Goal: Find specific page/section: Find specific page/section

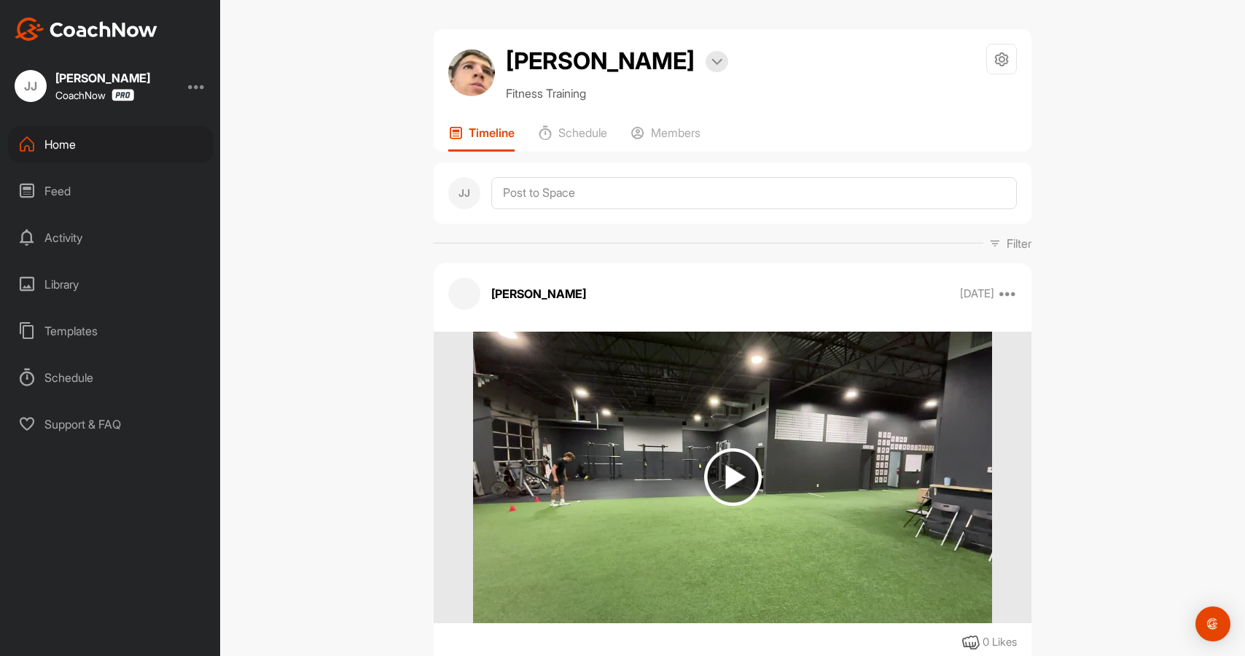
click at [92, 155] on div "Home" at bounding box center [111, 144] width 206 height 36
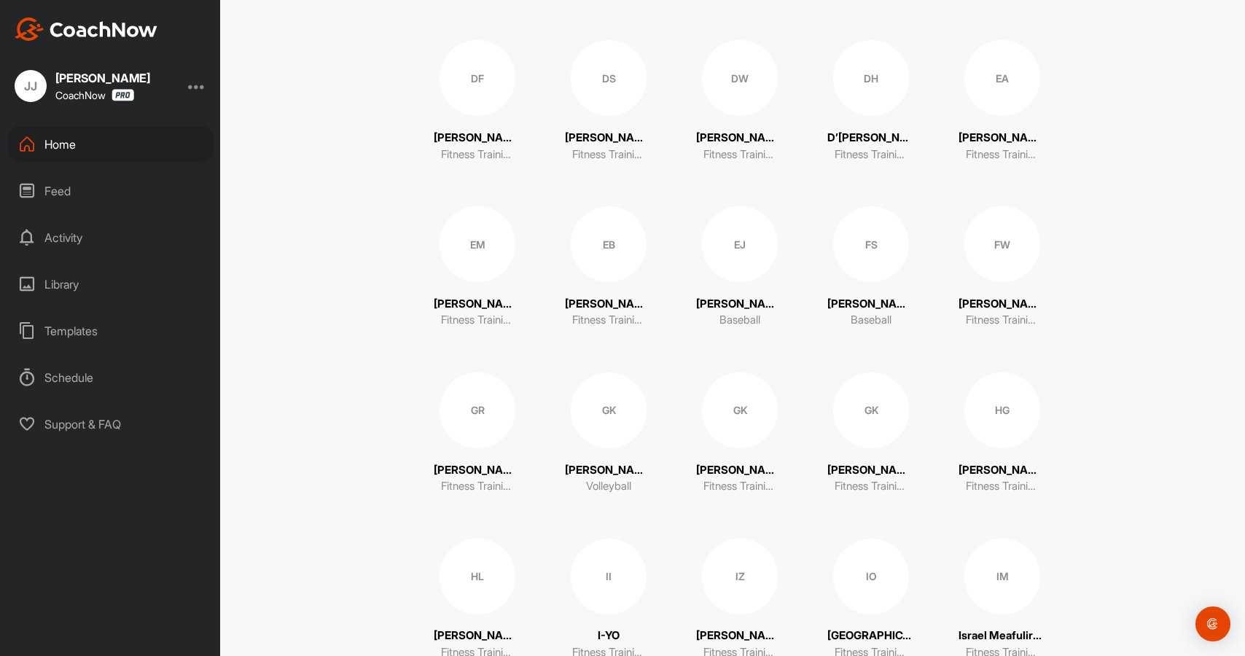
scroll to position [1302, 0]
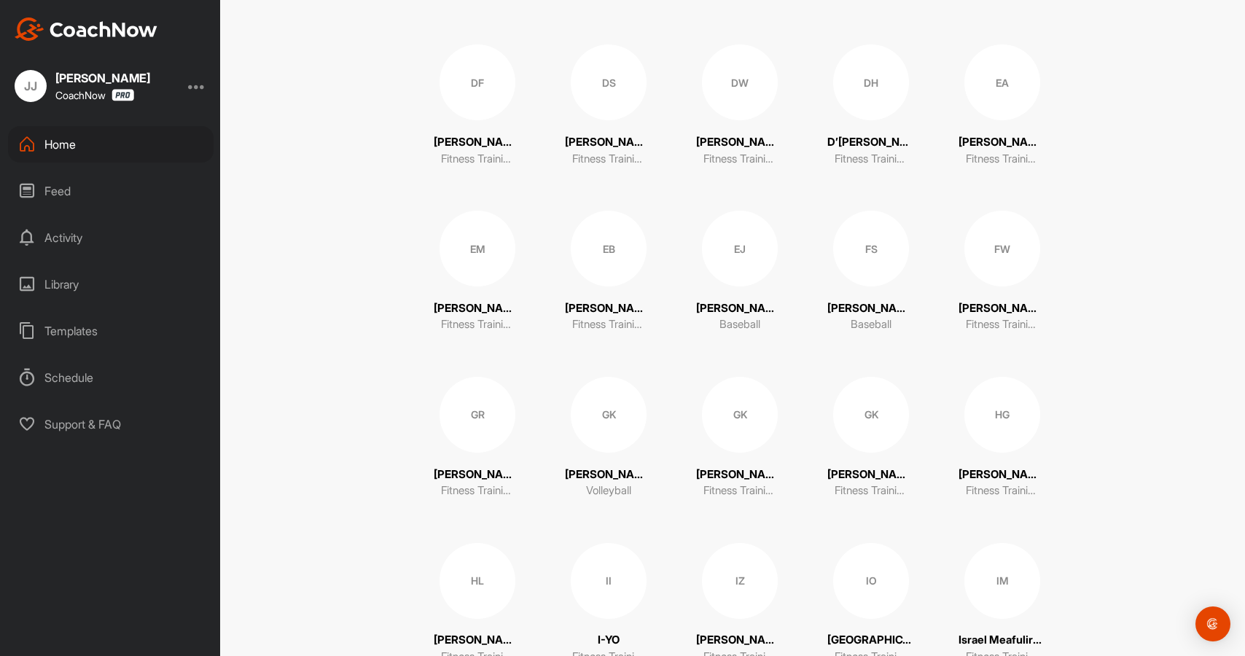
click at [478, 261] on div "EM" at bounding box center [478, 249] width 76 height 76
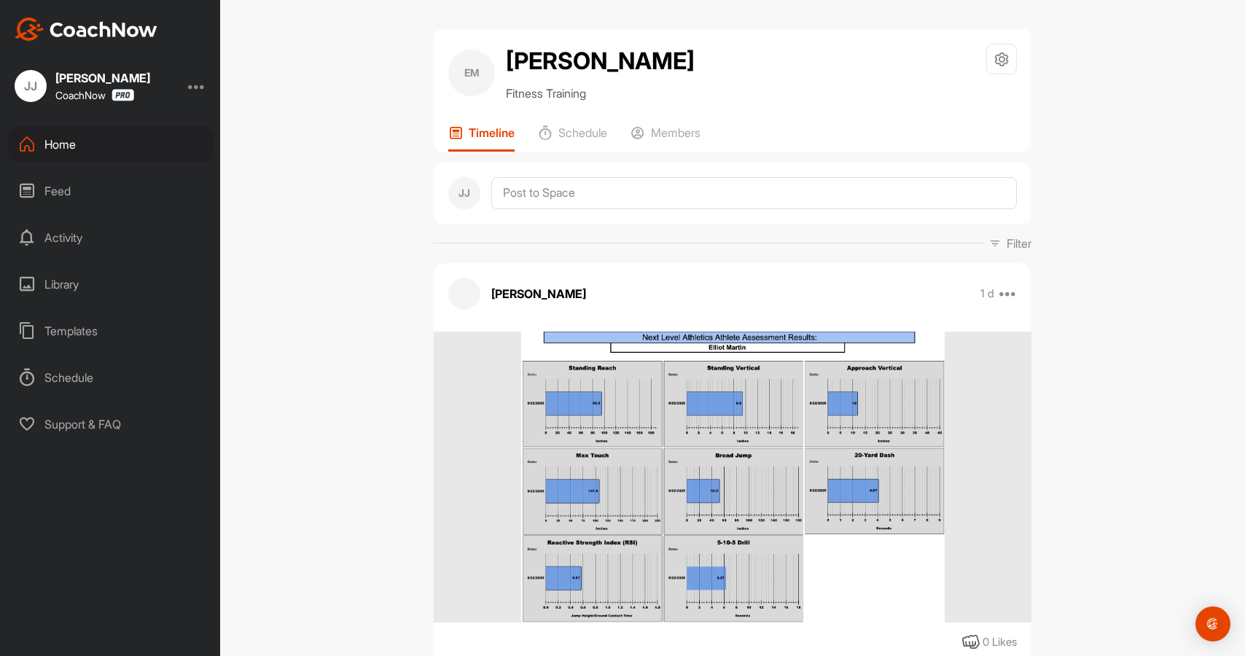
click at [72, 149] on div "Home" at bounding box center [111, 144] width 206 height 36
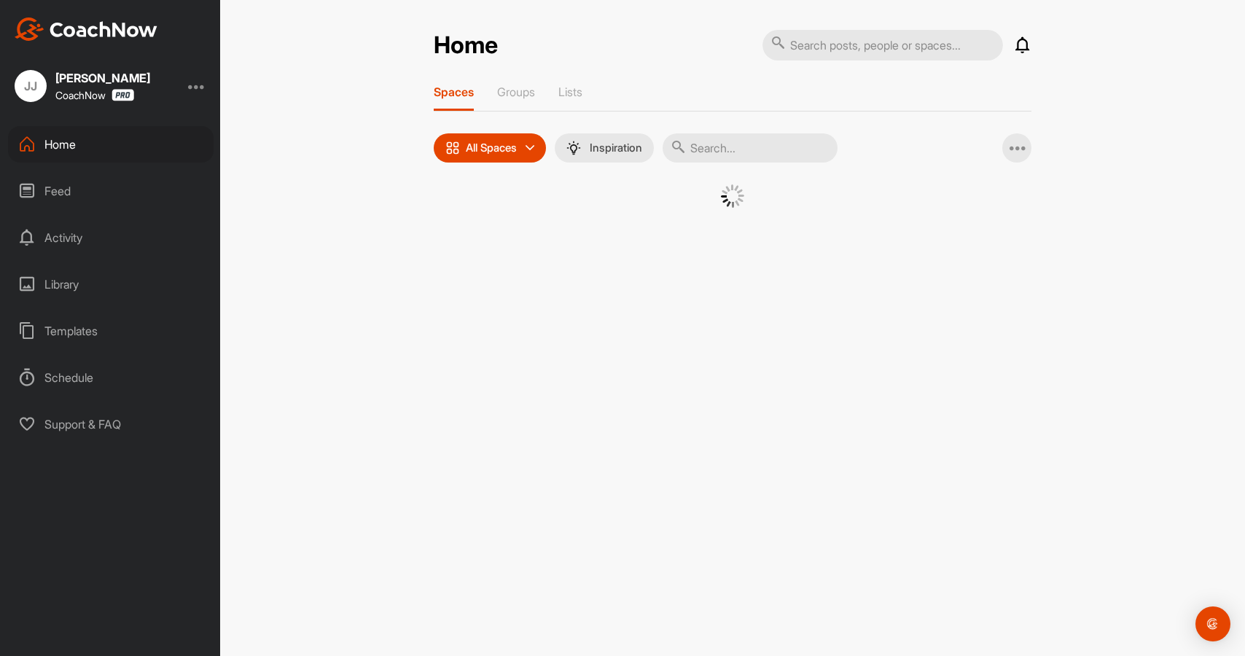
click at [853, 44] on input "text" at bounding box center [883, 45] width 241 height 31
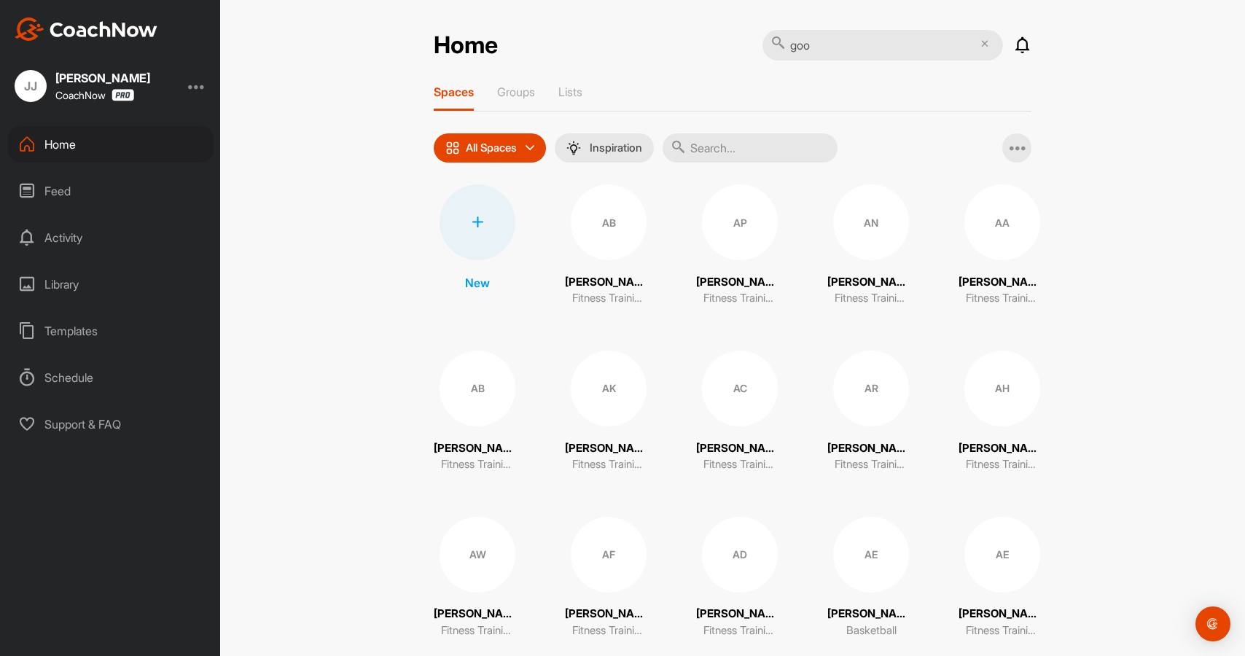
type input "good"
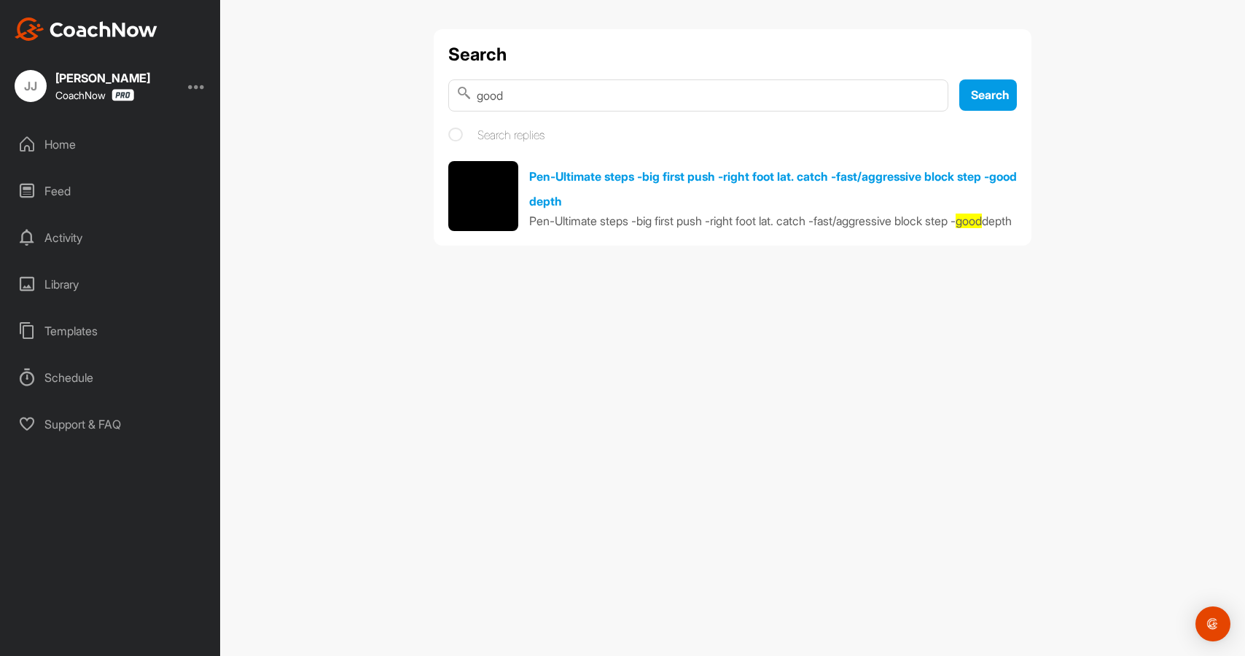
click at [556, 93] on input "good" at bounding box center [698, 95] width 500 height 32
type input "g"
type input "[PERSON_NAME]"
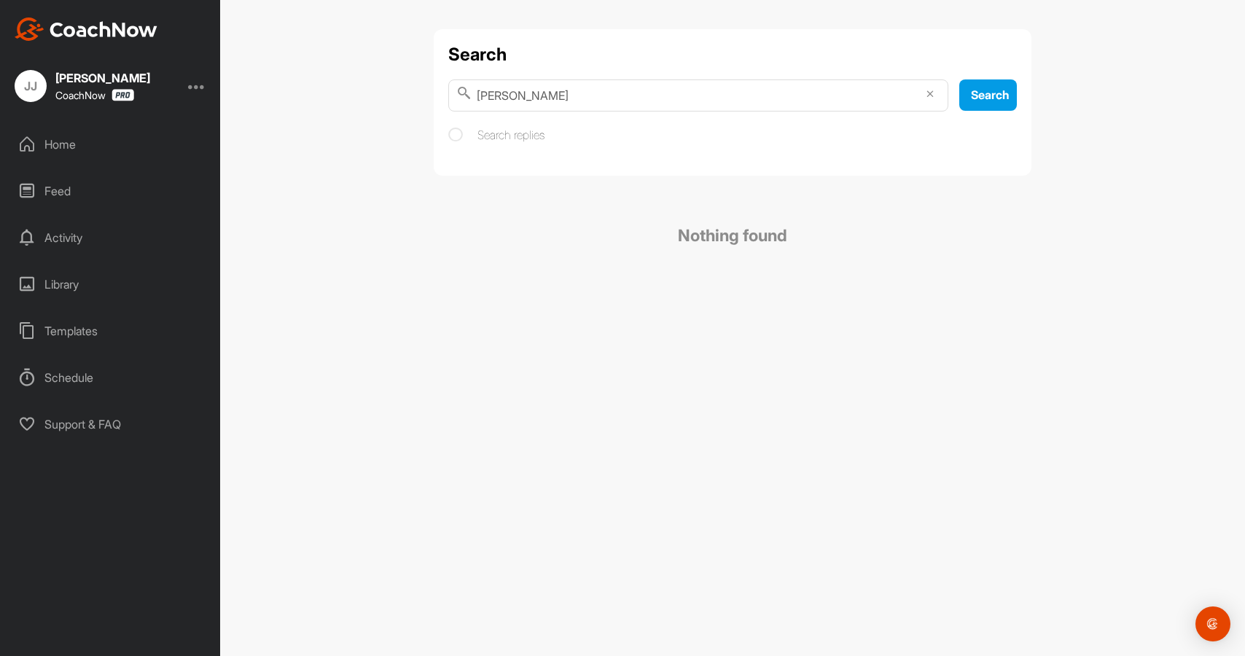
click at [933, 96] on input "[PERSON_NAME]" at bounding box center [698, 95] width 500 height 32
click at [925, 95] on input "[PERSON_NAME]" at bounding box center [698, 95] width 500 height 32
click at [931, 93] on icon at bounding box center [930, 93] width 7 height 7
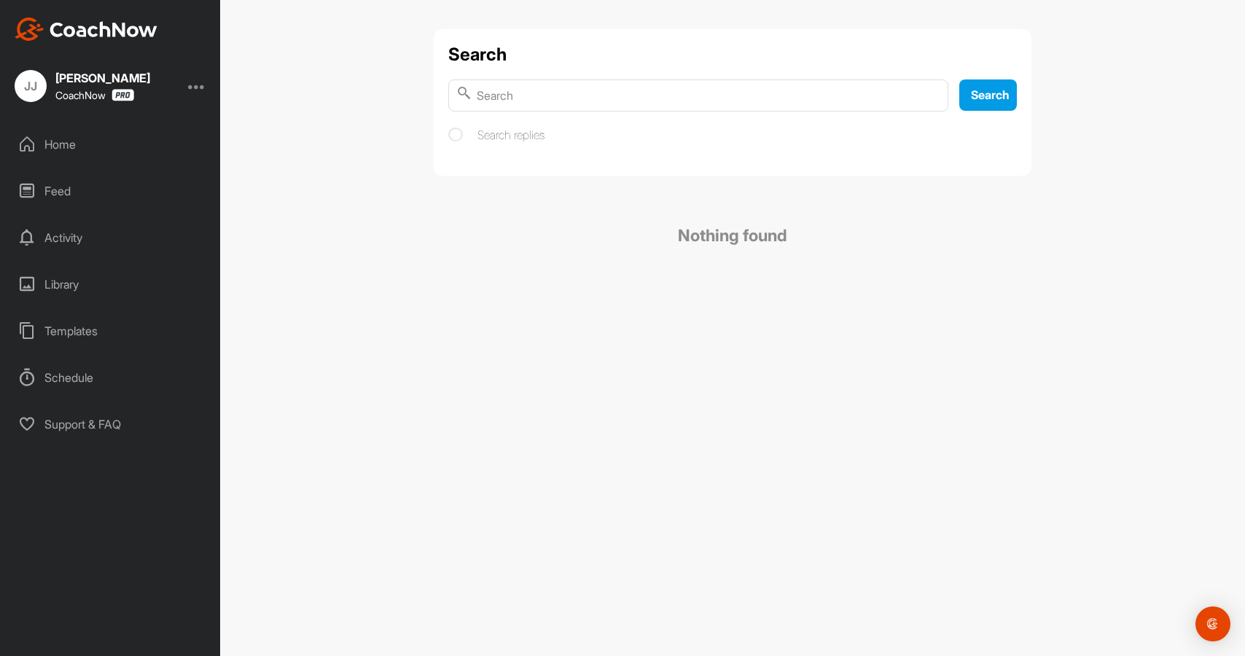
click at [1026, 114] on div "Search Search Search replies" at bounding box center [733, 102] width 598 height 147
click at [84, 151] on div "Home" at bounding box center [111, 144] width 206 height 36
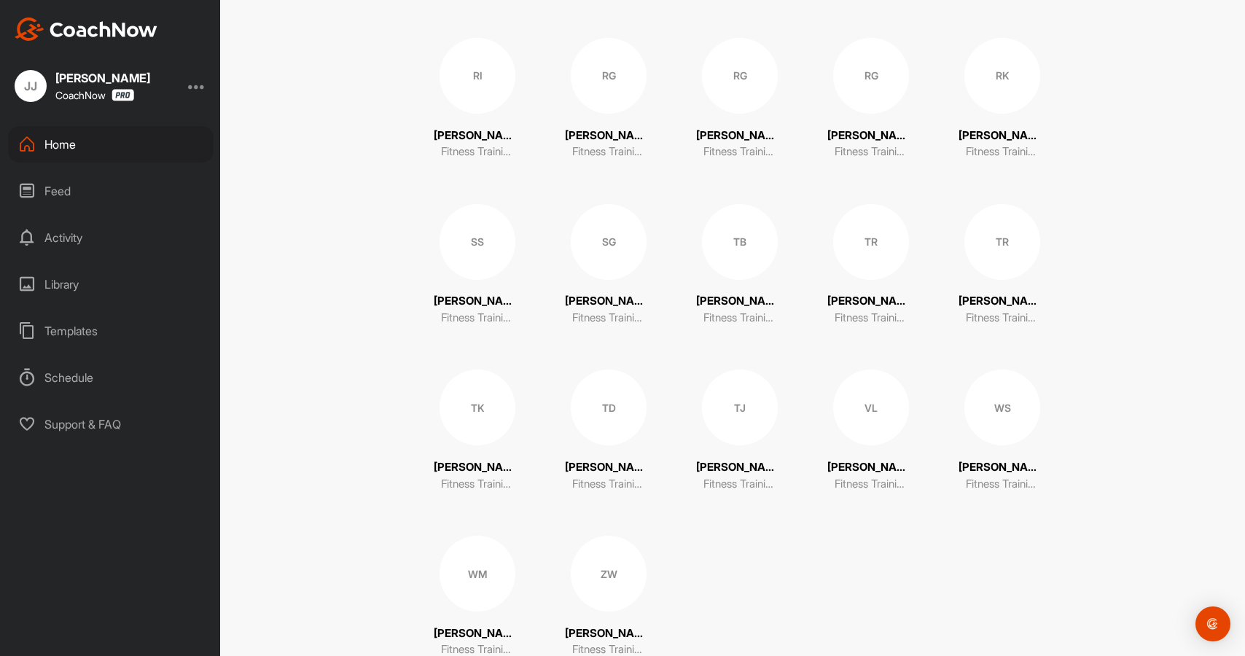
scroll to position [2964, 0]
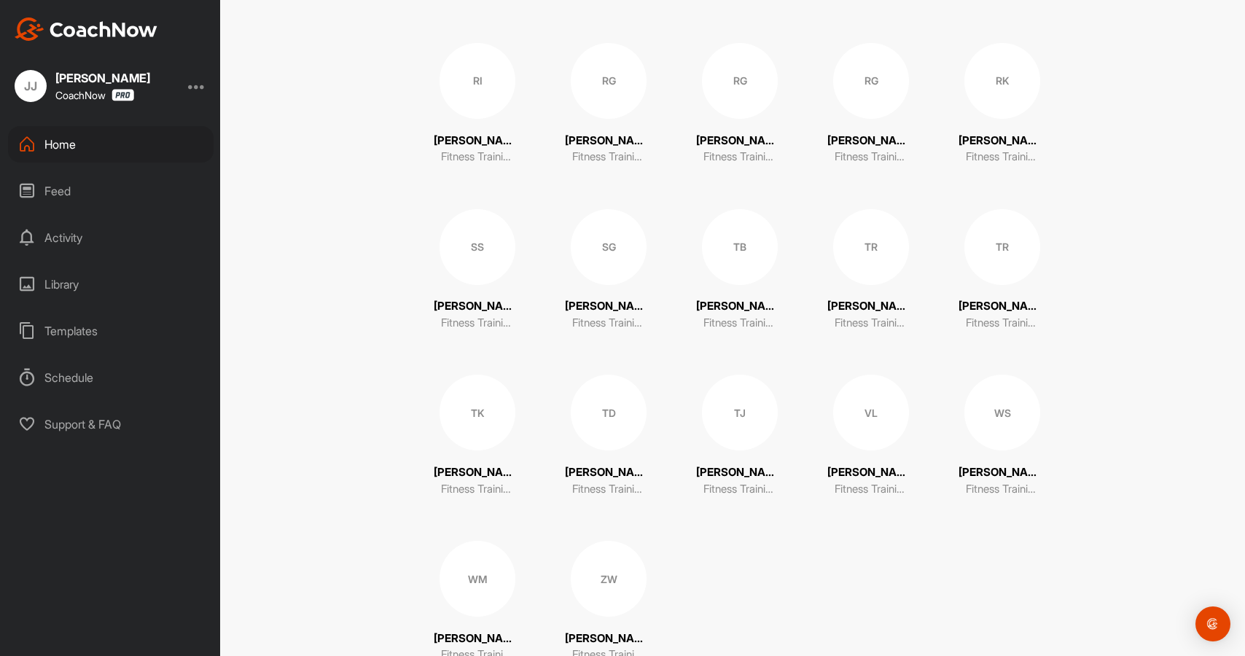
click at [607, 262] on div "SG" at bounding box center [609, 247] width 76 height 76
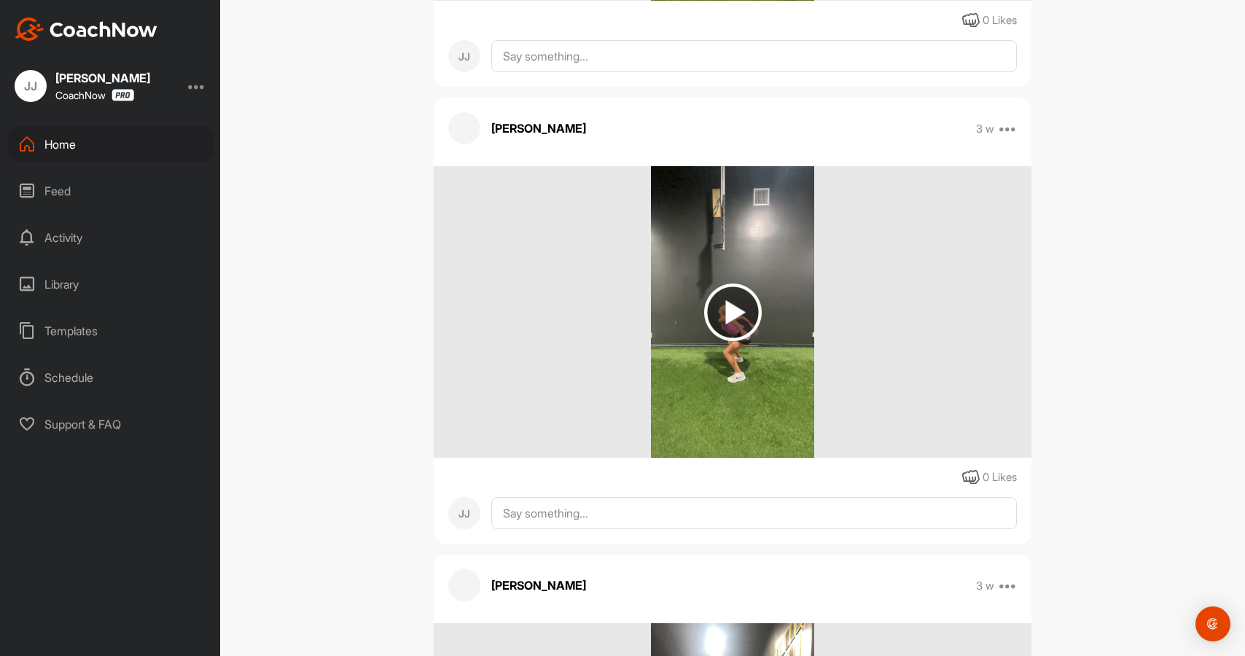
scroll to position [3551, 0]
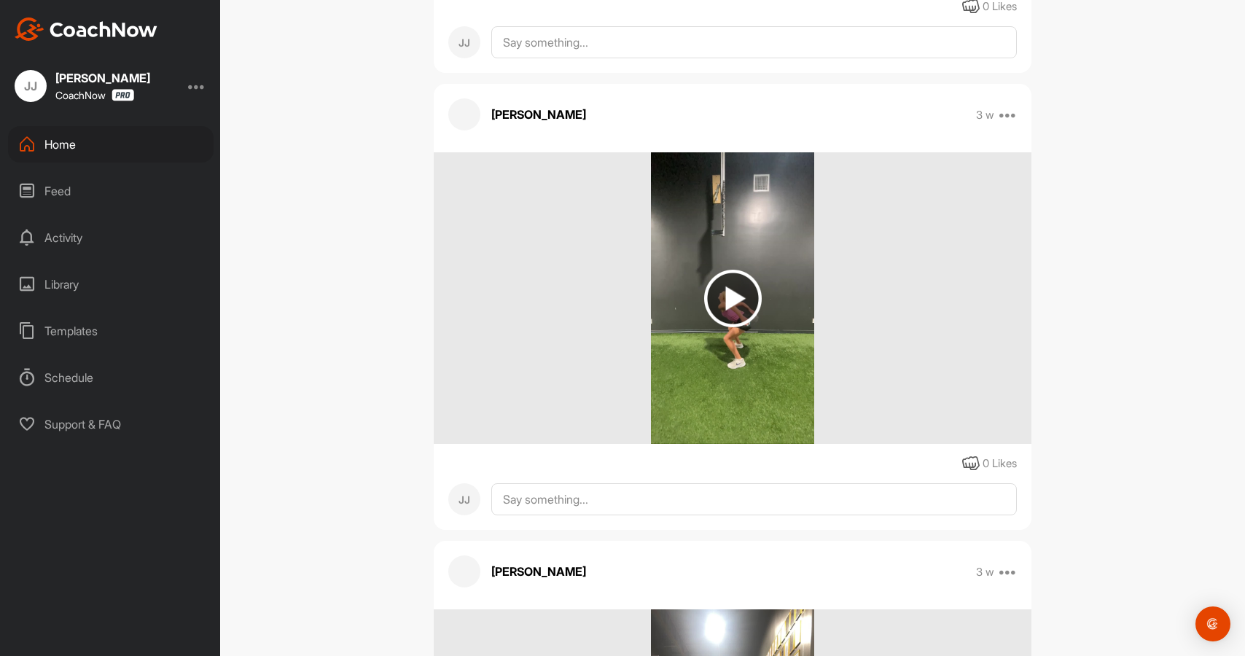
click at [701, 444] on img at bounding box center [732, 298] width 163 height 292
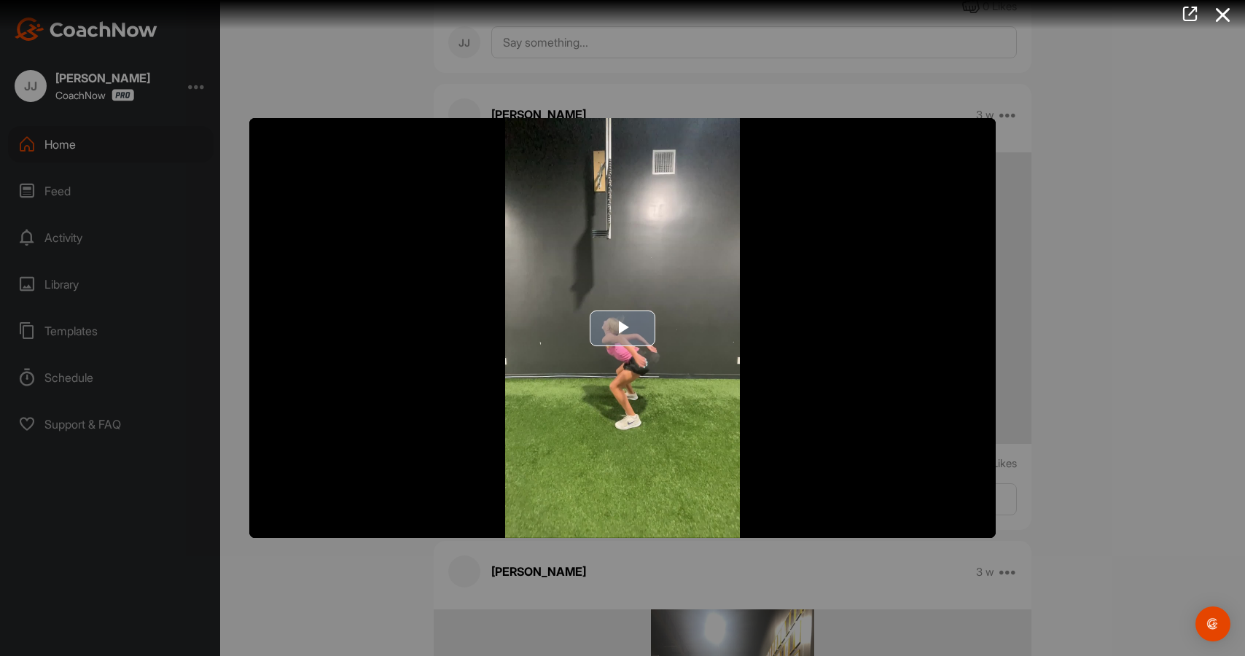
click at [665, 425] on img "Video Player" at bounding box center [622, 328] width 747 height 420
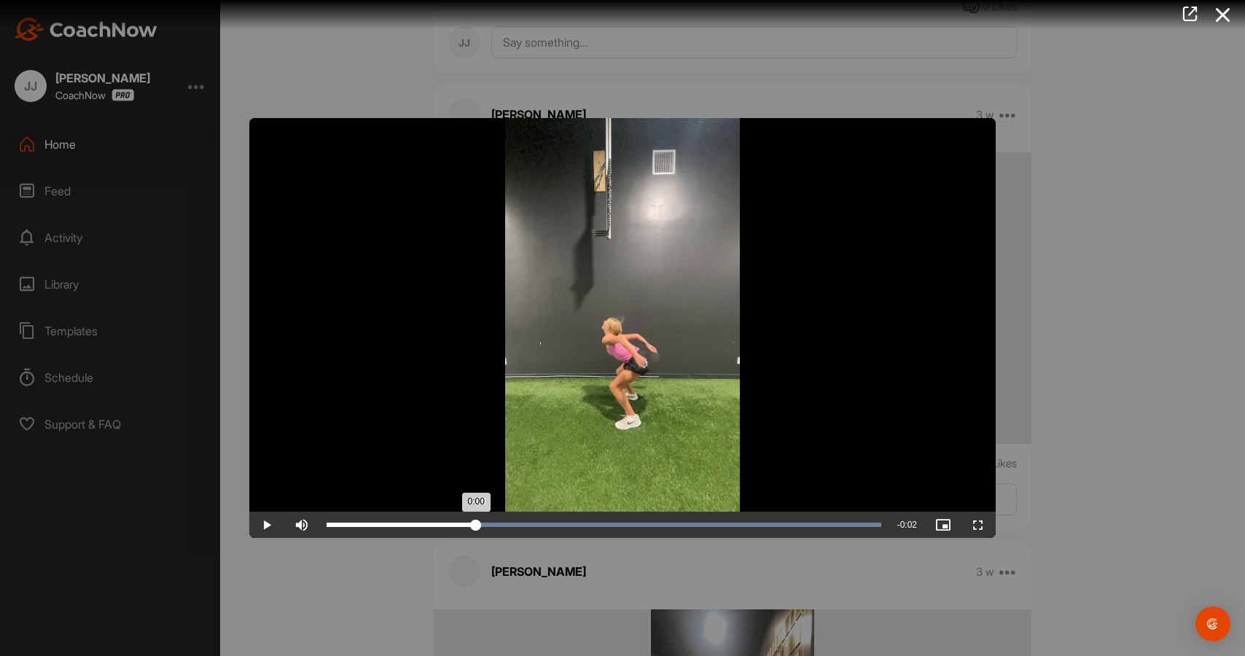
drag, startPoint x: 457, startPoint y: 514, endPoint x: 476, endPoint y: 524, distance: 21.5
click at [476, 524] on div "Loaded : 100.00% 0:00 0:00" at bounding box center [603, 525] width 569 height 26
click at [271, 525] on span "Video Player" at bounding box center [266, 525] width 35 height 0
drag, startPoint x: 645, startPoint y: 526, endPoint x: 529, endPoint y: 523, distance: 116.0
click at [529, 523] on div "Loaded : 100.00% 0:00 0:00" at bounding box center [604, 525] width 555 height 4
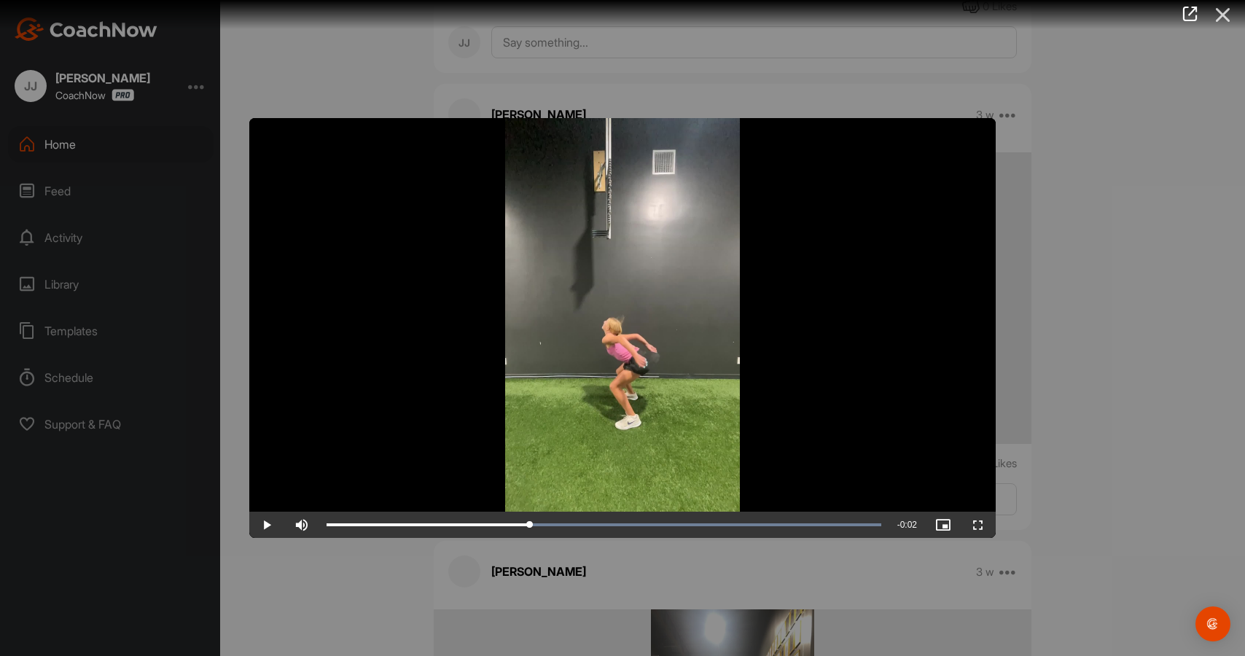
click at [1227, 15] on icon at bounding box center [1224, 14] width 34 height 27
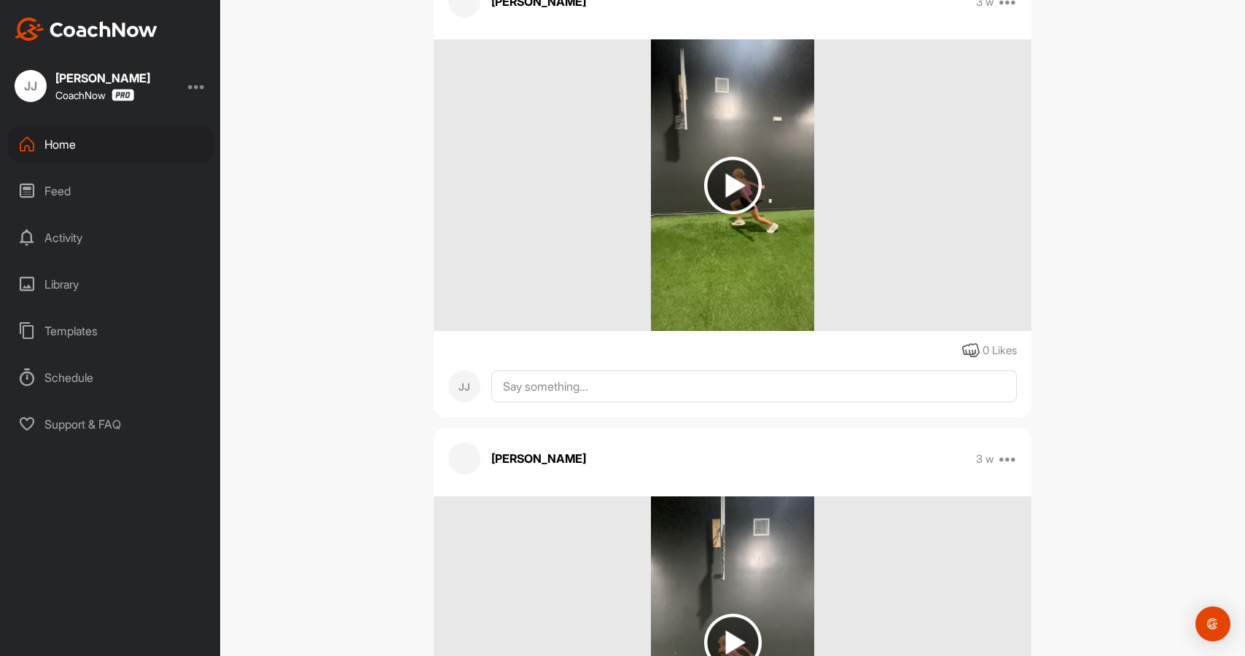
scroll to position [3193, 0]
